Goal: Book appointment/travel/reservation

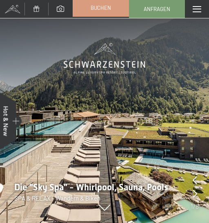
click at [104, 9] on span "Buchen" at bounding box center [101, 7] width 20 height 7
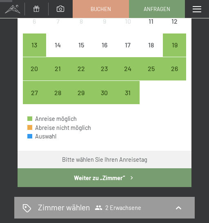
scroll to position [163, 0]
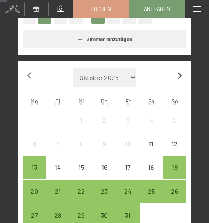
click at [180, 74] on icon "button" at bounding box center [179, 75] width 13 height 13
select select "2025-11-01"
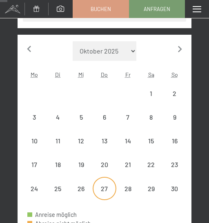
scroll to position [204, 0]
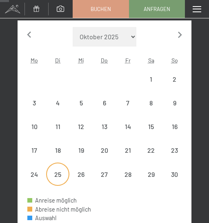
select select "2025-11-01"
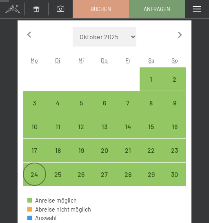
click at [35, 171] on div "24" at bounding box center [35, 182] width 22 height 22
select select "2025-11-01"
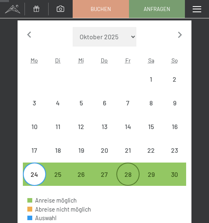
click at [121, 170] on div "28" at bounding box center [128, 174] width 22 height 22
select select "2025-11-01"
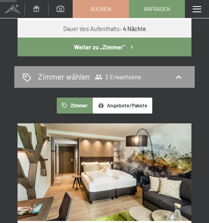
scroll to position [419, 0]
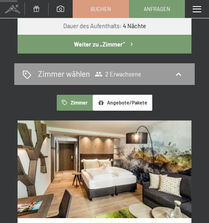
click at [131, 48] on icon "button" at bounding box center [131, 44] width 7 height 7
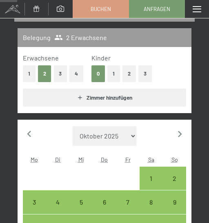
select select "2025-11-01"
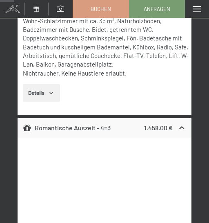
scroll to position [326, 0]
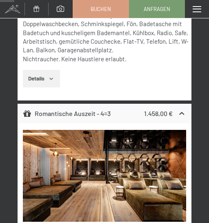
click at [50, 82] on icon "button" at bounding box center [51, 78] width 7 height 7
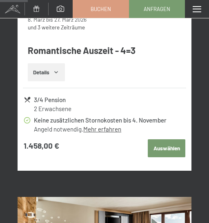
scroll to position [775, 0]
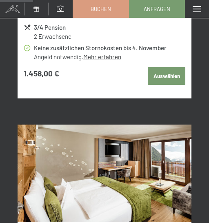
click at [163, 85] on button "Auswählen" at bounding box center [167, 76] width 38 height 18
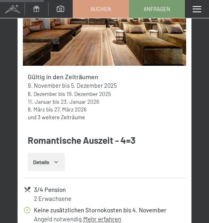
scroll to position [1124, 0]
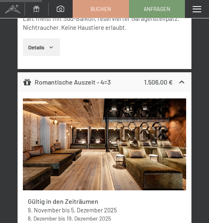
click at [7, 13] on span at bounding box center [12, 9] width 24 height 18
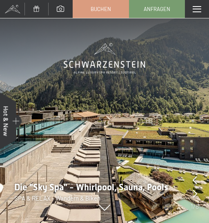
click at [194, 8] on span at bounding box center [197, 9] width 9 height 6
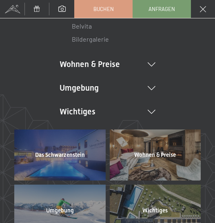
scroll to position [152, 0]
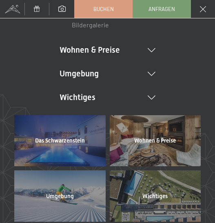
click at [155, 184] on div at bounding box center [155, 195] width 91 height 51
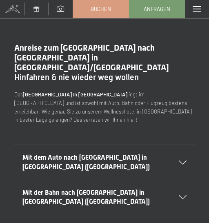
click at [196, 9] on span at bounding box center [197, 9] width 9 height 6
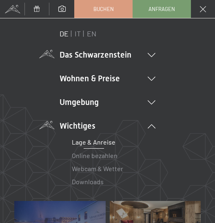
click at [148, 55] on icon at bounding box center [152, 55] width 8 height 4
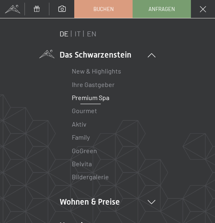
click at [100, 97] on link "Premium Spa" at bounding box center [91, 97] width 38 height 8
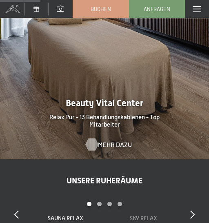
scroll to position [938, 0]
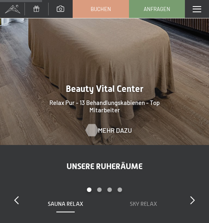
click at [106, 128] on span "Mehr dazu" at bounding box center [115, 130] width 34 height 9
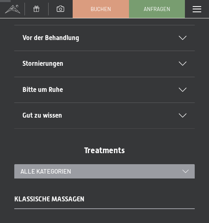
scroll to position [285, 0]
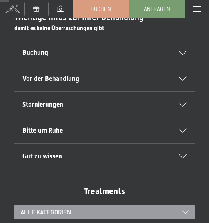
click at [167, 80] on h2 "Vor der Behandlung" at bounding box center [96, 78] width 148 height 9
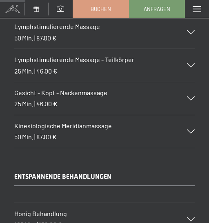
scroll to position [775, 0]
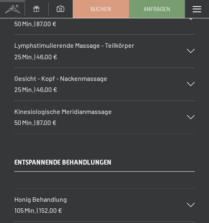
click at [166, 117] on div "Kinesiologische Meridianmassage 50 Min. | 87,00 €" at bounding box center [104, 117] width 180 height 33
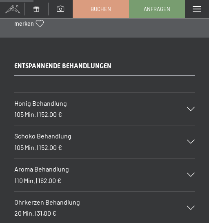
scroll to position [1142, 0]
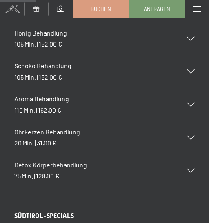
click at [98, 40] on div "Honig Behandlung 105 Min. | 152,00 €" at bounding box center [104, 38] width 180 height 33
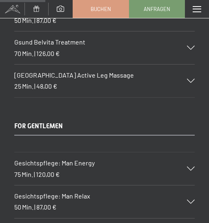
scroll to position [1431, 0]
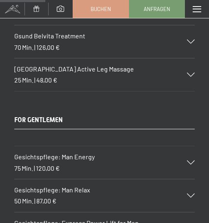
click at [113, 43] on div "Gsund Belvita Treatment 70 Min. | 126,00 €" at bounding box center [104, 41] width 180 height 33
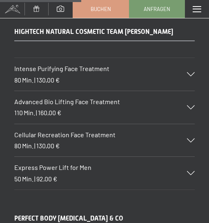
scroll to position [2602, 0]
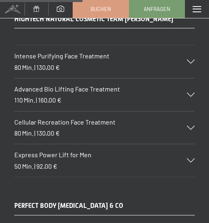
click at [131, 55] on h3 "Intense Purifying Face Treatment" at bounding box center [96, 55] width 164 height 9
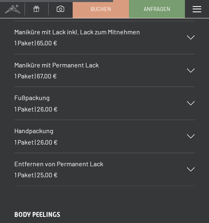
scroll to position [3697, 0]
